Goal: Find specific page/section: Find specific page/section

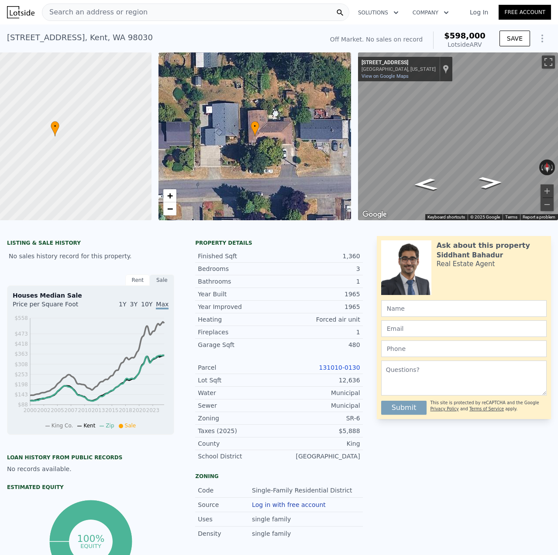
click at [146, 14] on div "Search an address or region" at bounding box center [195, 11] width 307 height 17
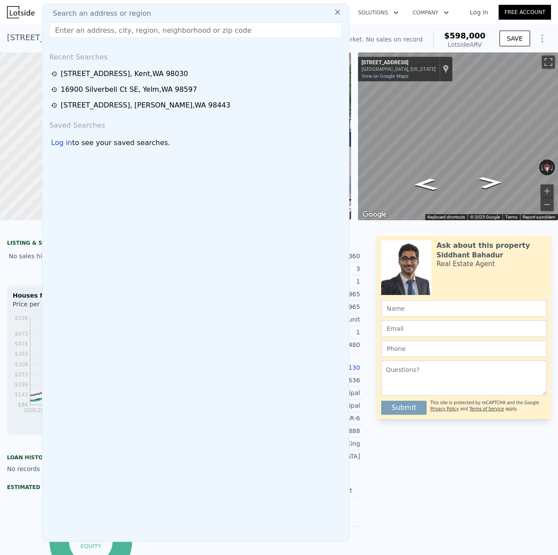
click at [135, 31] on input "text" at bounding box center [195, 30] width 293 height 16
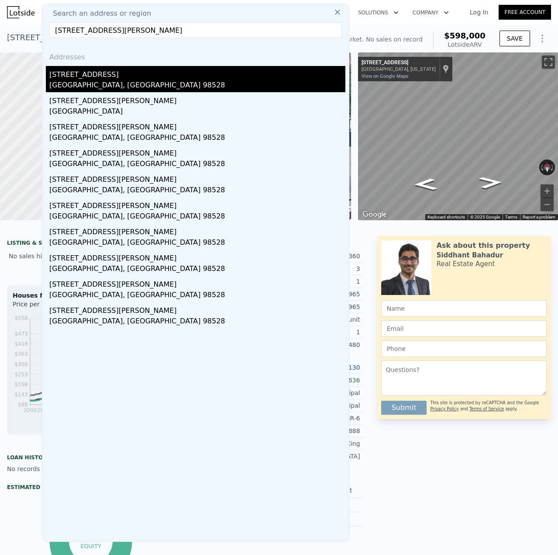
type input "[STREET_ADDRESS][PERSON_NAME]"
click at [110, 86] on div "[GEOGRAPHIC_DATA], [GEOGRAPHIC_DATA] 98528" at bounding box center [197, 86] width 296 height 12
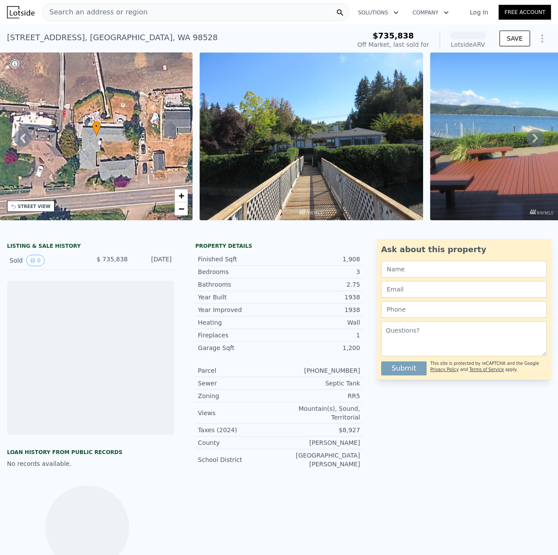
scroll to position [0, 52]
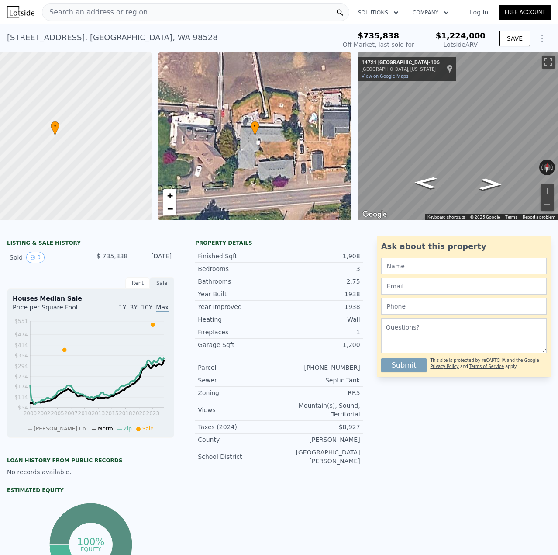
click at [159, 15] on div "Search an address or region" at bounding box center [195, 11] width 307 height 17
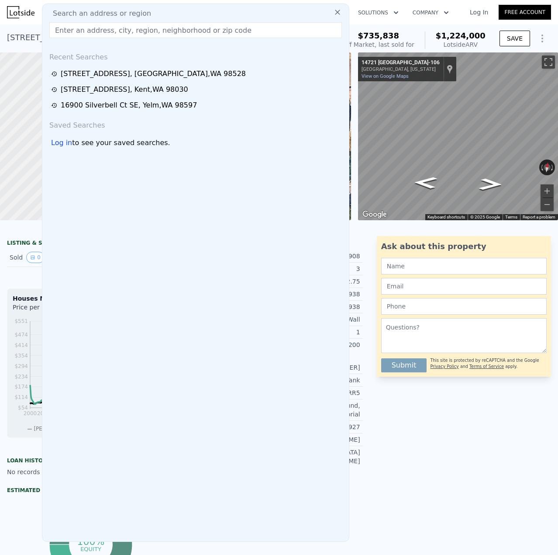
drag, startPoint x: 159, startPoint y: 15, endPoint x: 120, endPoint y: 33, distance: 42.6
click at [120, 33] on input "text" at bounding box center [195, 30] width 293 height 16
paste input "[STREET_ADDRESS][PERSON_NAME]"
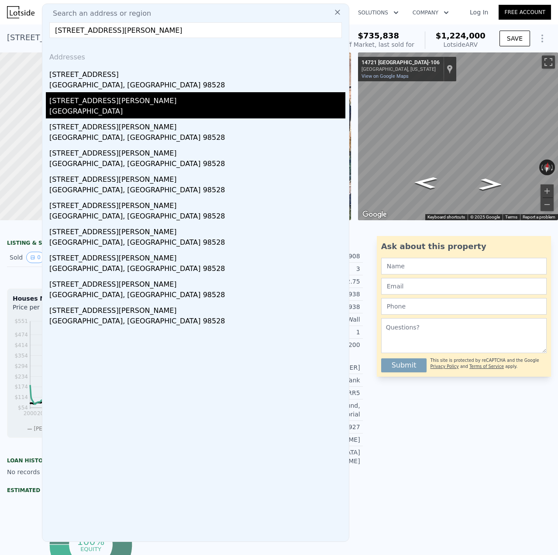
type input "[STREET_ADDRESS][PERSON_NAME]"
click at [124, 108] on div "[GEOGRAPHIC_DATA]" at bounding box center [197, 112] width 296 height 12
